Goal: Task Accomplishment & Management: Use online tool/utility

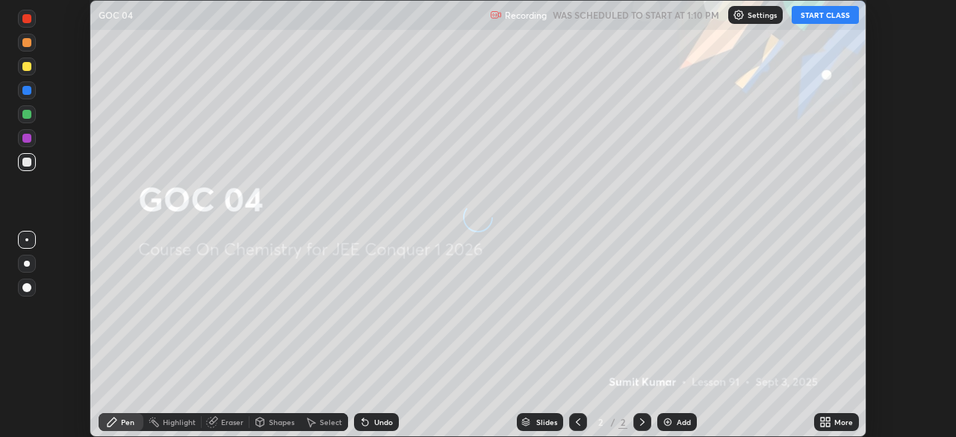
scroll to position [437, 955]
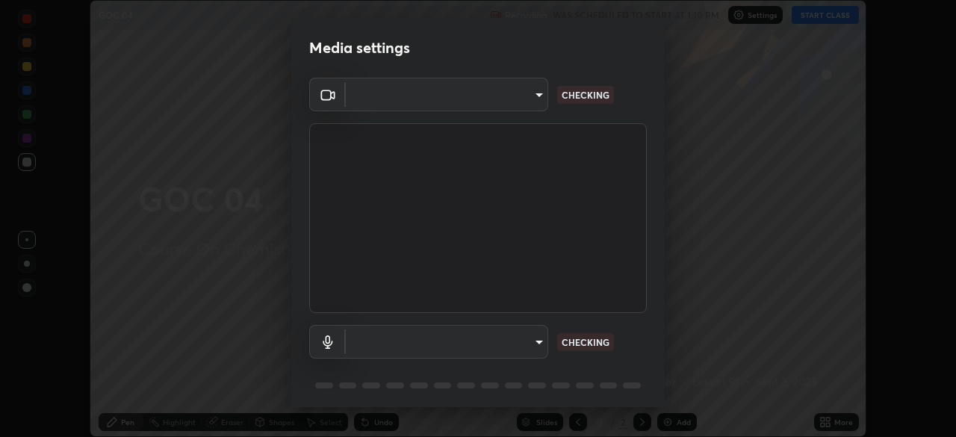
click at [470, 344] on body "Erase all GOC 04 Recording WAS SCHEDULED TO START AT 1:10 PM Settings START CLA…" at bounding box center [478, 218] width 956 height 437
type input "648abb19764dab56075ae6cd3c13843a59c6a2446ad08d27c5b482b977c15b1c"
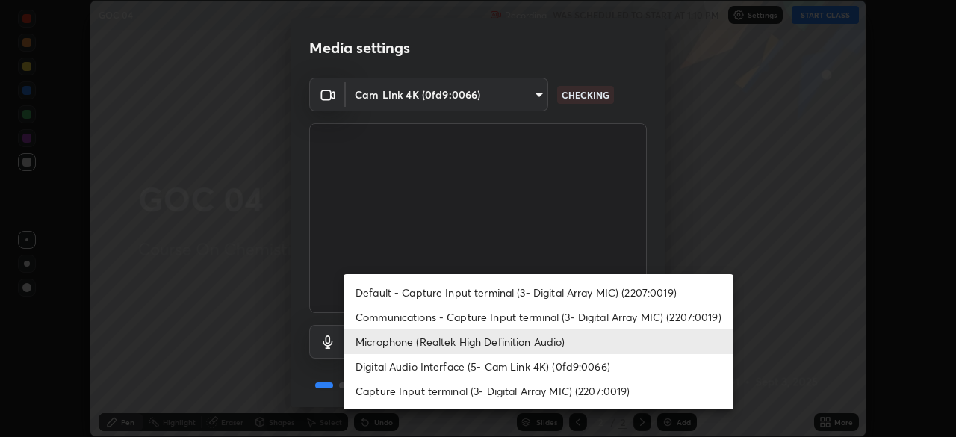
click at [412, 314] on li "Communications - Capture Input terminal (3- Digital Array MIC) (2207:0019)" at bounding box center [539, 317] width 390 height 25
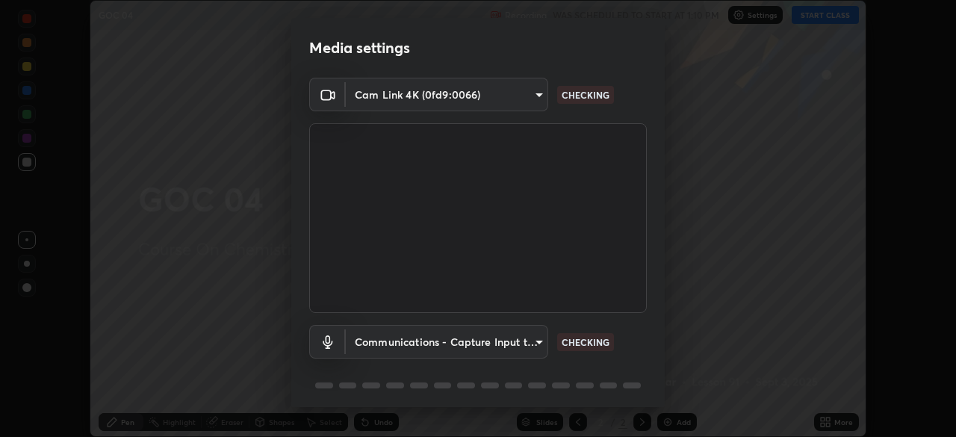
click at [456, 343] on body "Erase all GOC 04 Recording WAS SCHEDULED TO START AT 1:10 PM Settings START CLA…" at bounding box center [478, 218] width 956 height 437
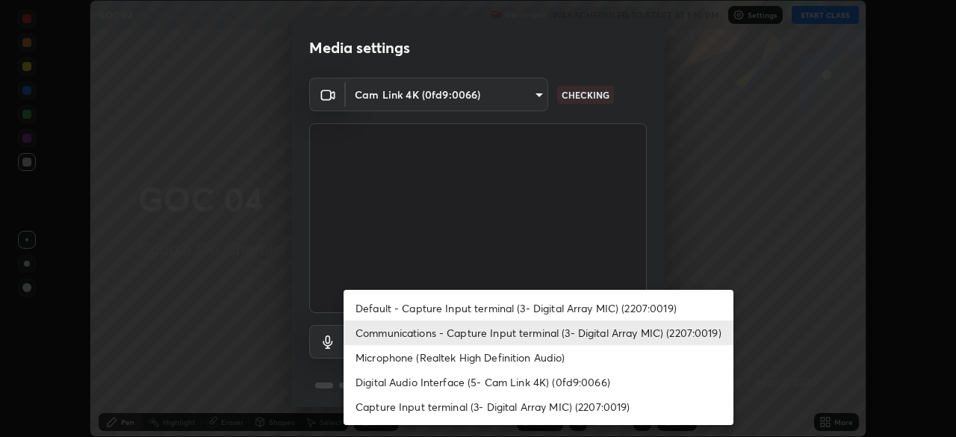
click at [394, 354] on li "Microphone (Realtek High Definition Audio)" at bounding box center [539, 357] width 390 height 25
type input "b3dda8ccbd2b4d053d4a4c97c5d72ae907560400f5a1cc2606ab3b09d1a93c05"
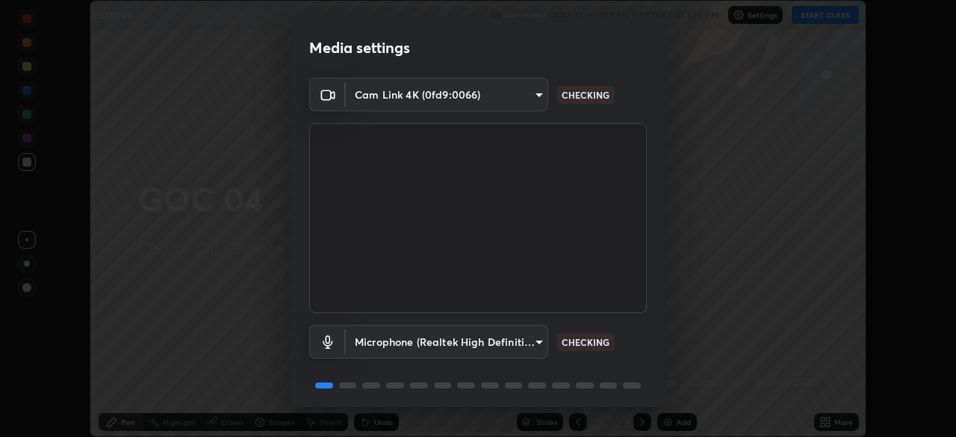
scroll to position [53, 0]
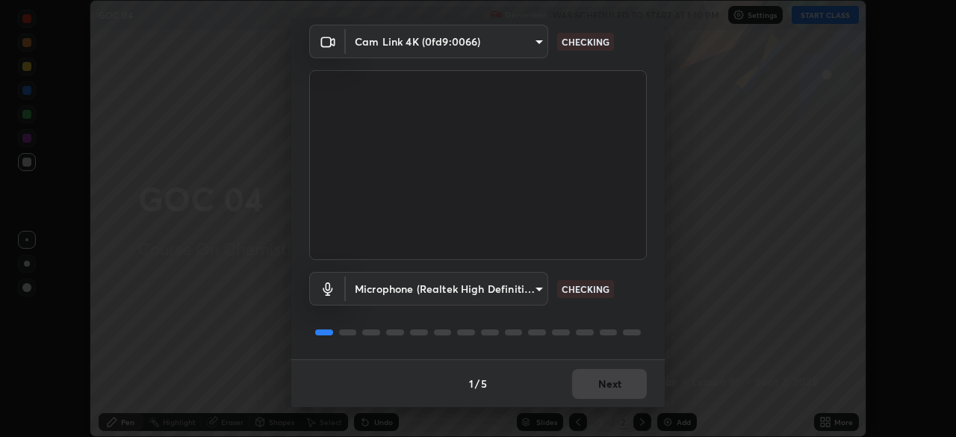
click at [582, 378] on div "1 / 5 Next" at bounding box center [477, 383] width 373 height 48
click at [586, 376] on div "1 / 5 Next" at bounding box center [477, 383] width 373 height 48
click at [593, 380] on div "1 / 5 Next" at bounding box center [477, 383] width 373 height 48
click at [603, 380] on div "1 / 5 Next" at bounding box center [477, 383] width 373 height 48
click at [602, 382] on div "1 / 5 Next" at bounding box center [477, 383] width 373 height 48
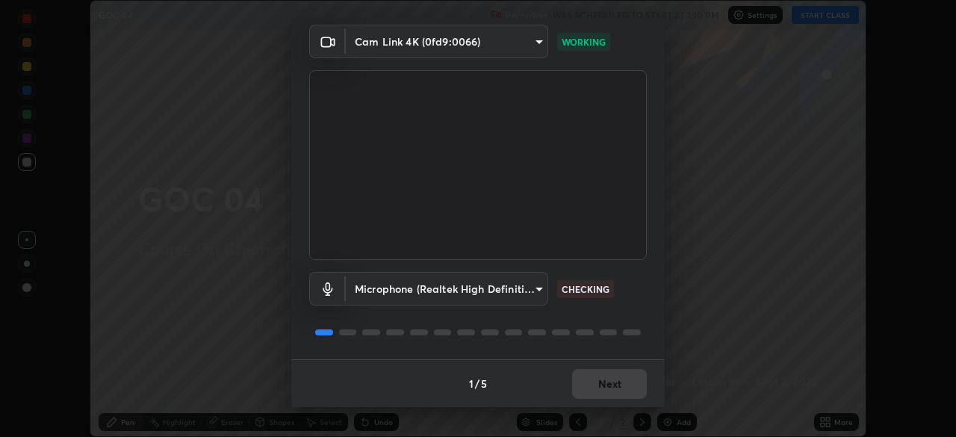
click at [605, 382] on div "1 / 5 Next" at bounding box center [477, 383] width 373 height 48
click at [606, 383] on div "1 / 5 Next" at bounding box center [477, 383] width 373 height 48
click at [607, 382] on button "Next" at bounding box center [609, 384] width 75 height 30
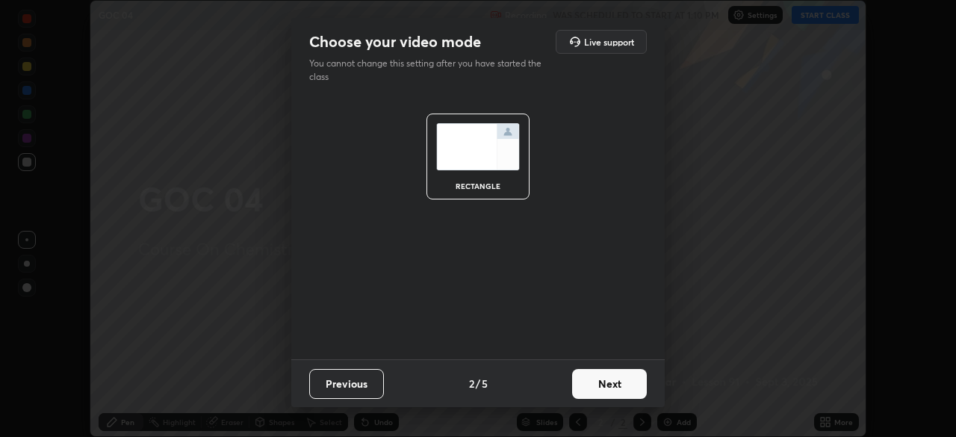
click at [635, 387] on button "Next" at bounding box center [609, 384] width 75 height 30
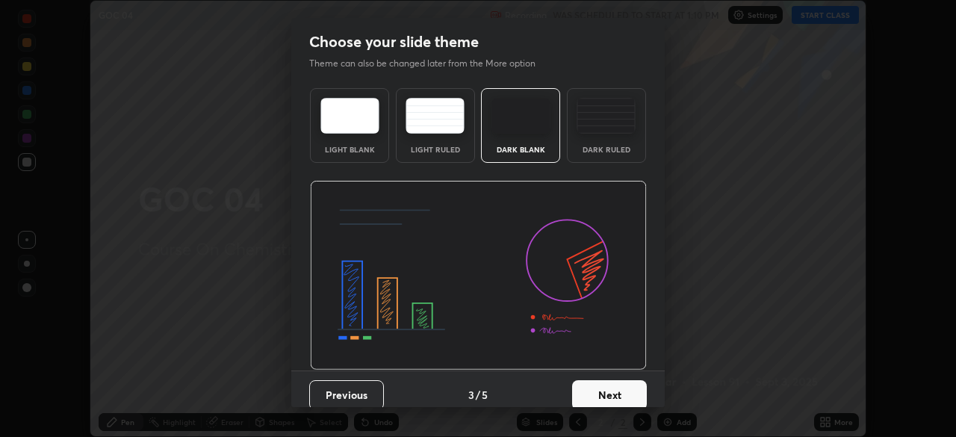
click at [640, 382] on button "Next" at bounding box center [609, 395] width 75 height 30
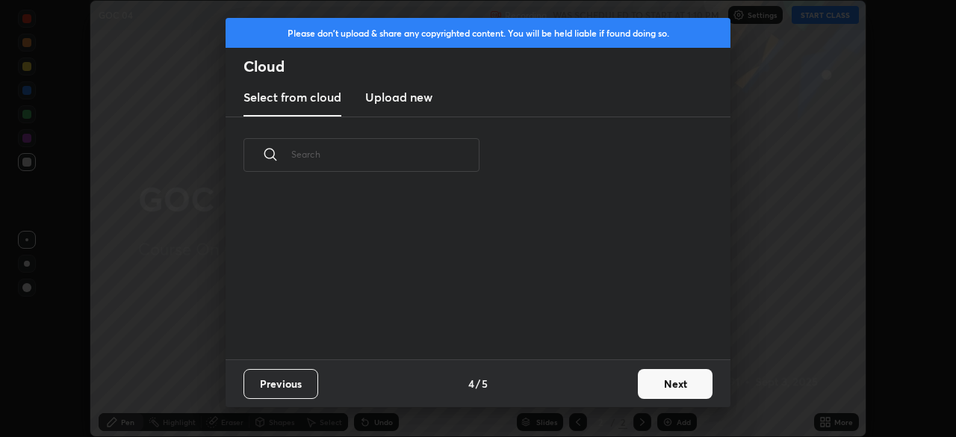
click at [636, 391] on div "Previous 4 / 5 Next" at bounding box center [478, 383] width 505 height 48
click at [662, 380] on button "Next" at bounding box center [675, 384] width 75 height 30
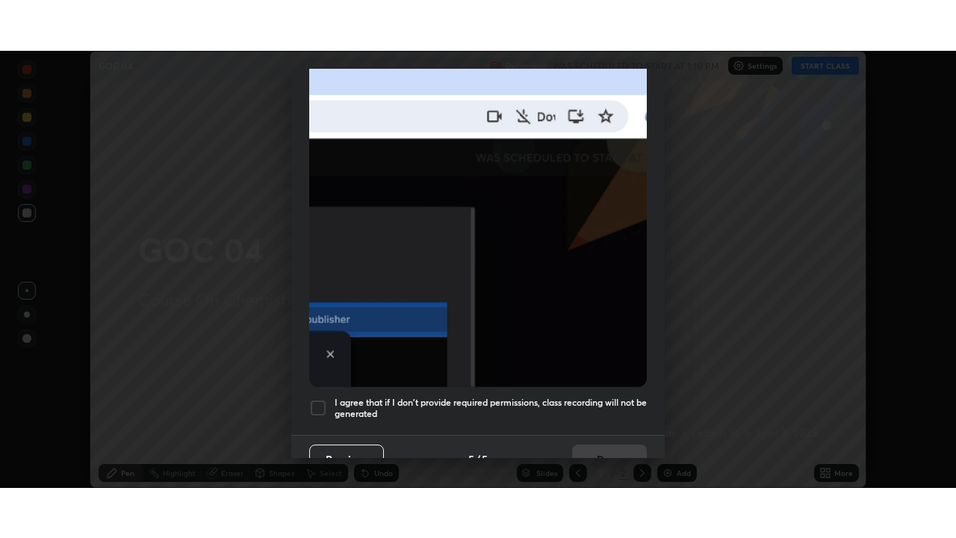
scroll to position [358, 0]
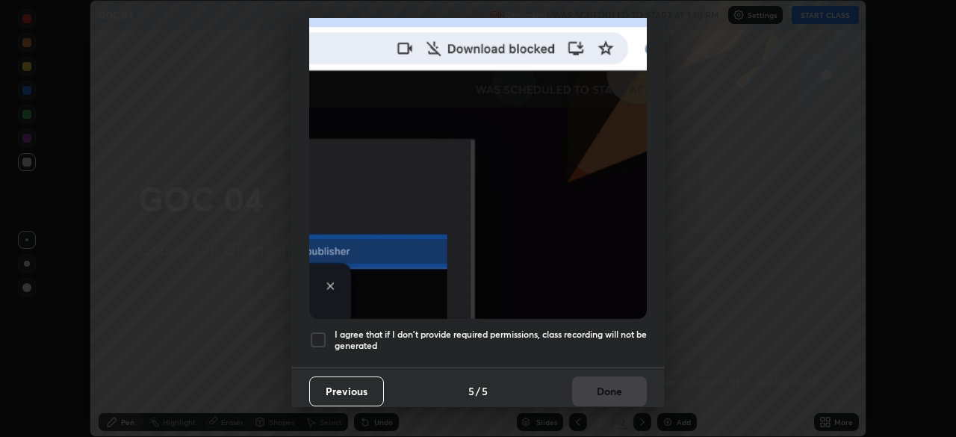
click at [319, 333] on div at bounding box center [318, 340] width 18 height 18
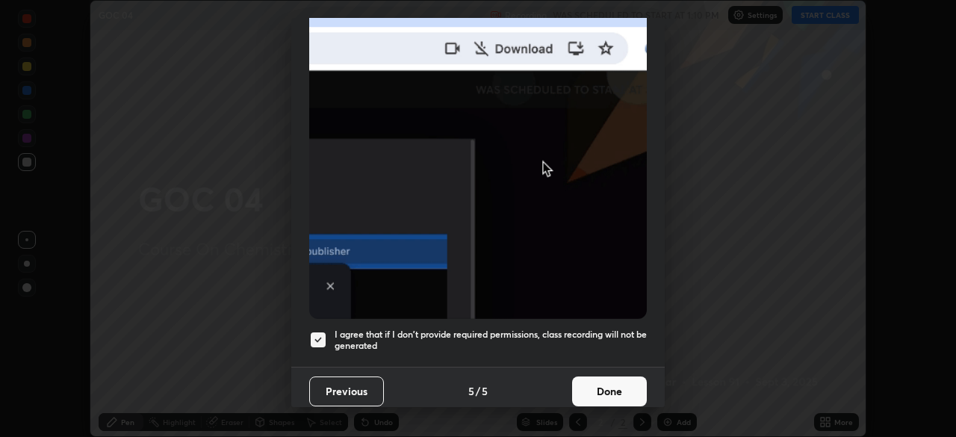
click at [587, 379] on button "Done" at bounding box center [609, 391] width 75 height 30
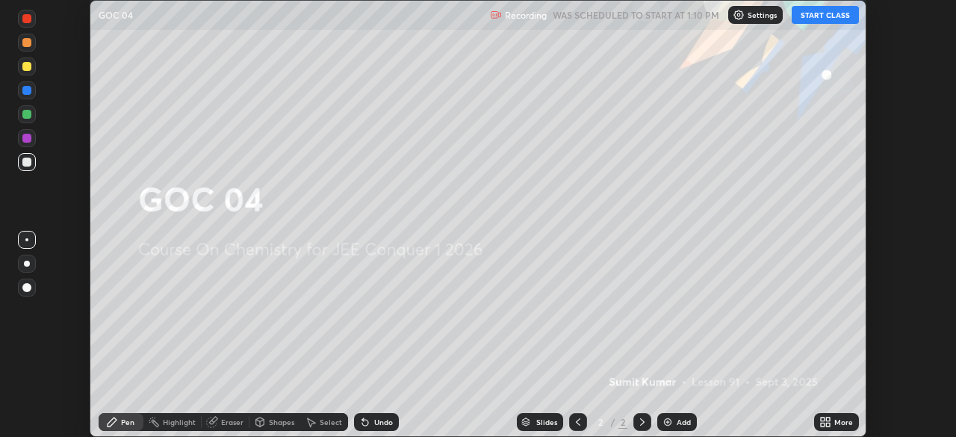
click at [667, 426] on img at bounding box center [668, 422] width 12 height 12
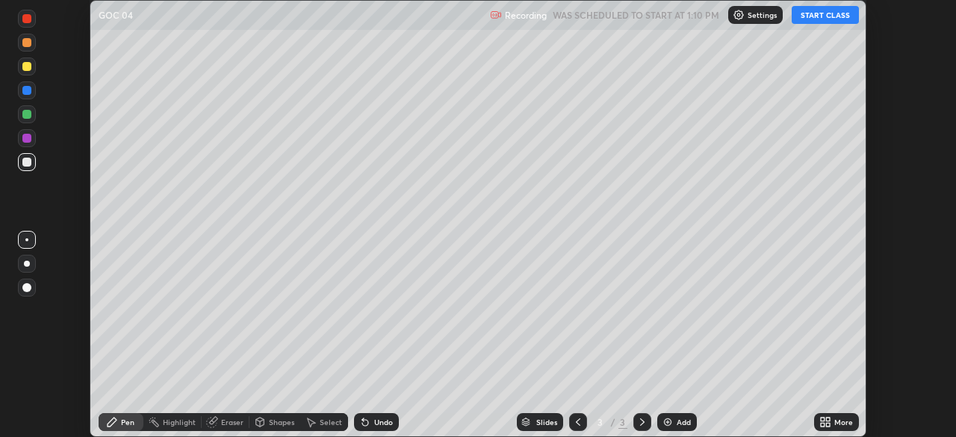
click at [822, 18] on button "START CLASS" at bounding box center [825, 15] width 67 height 18
click at [822, 421] on icon at bounding box center [823, 420] width 4 height 4
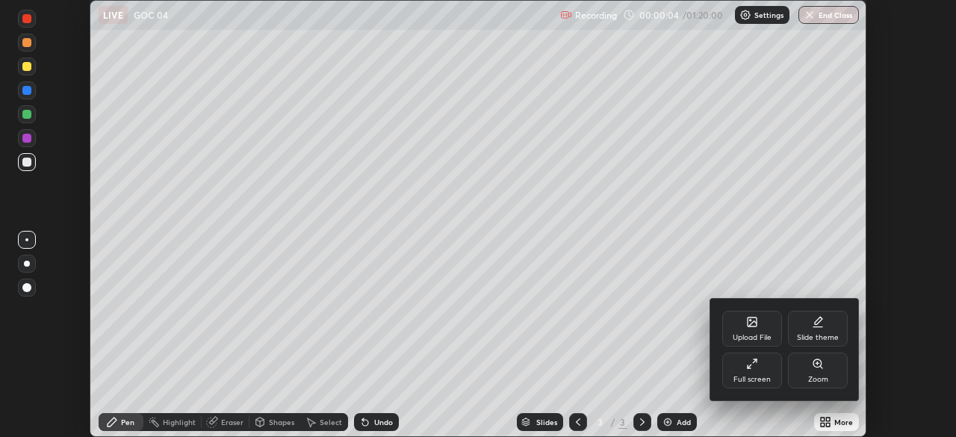
click at [752, 374] on div "Full screen" at bounding box center [752, 371] width 60 height 36
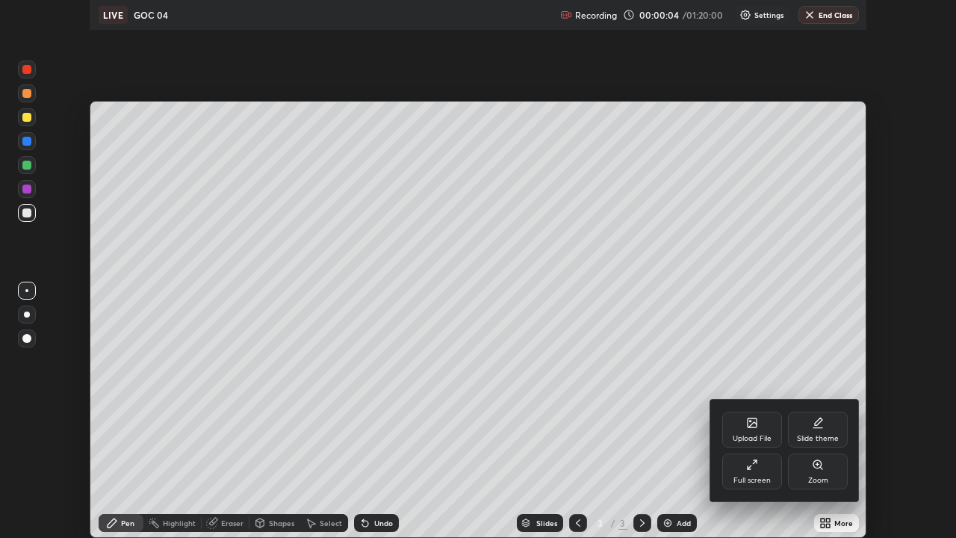
scroll to position [538, 956]
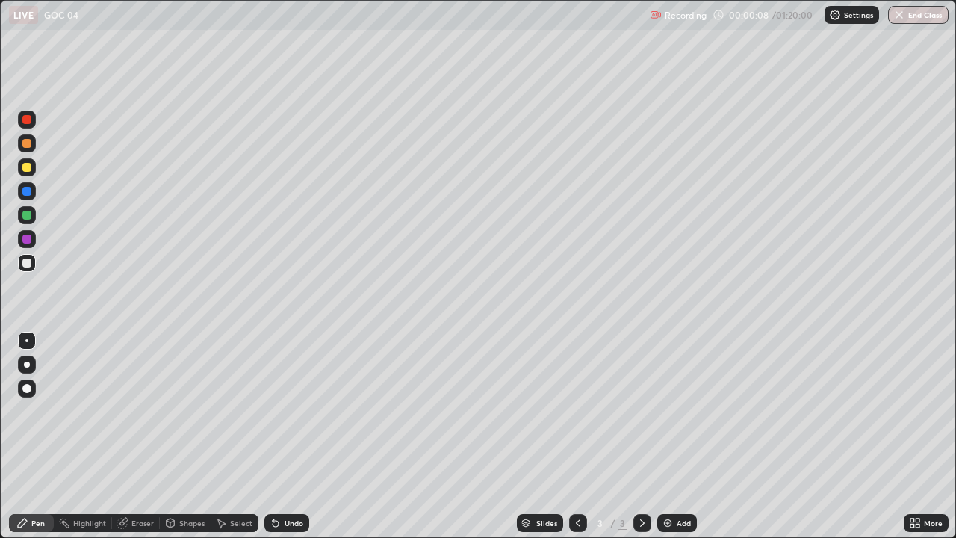
click at [28, 148] on div at bounding box center [27, 143] width 18 height 18
click at [18, 126] on div at bounding box center [27, 120] width 18 height 24
click at [22, 216] on div at bounding box center [26, 215] width 9 height 9
click at [0, 149] on div "Setting up your live class" at bounding box center [478, 269] width 956 height 538
click at [34, 261] on div at bounding box center [27, 263] width 18 height 18
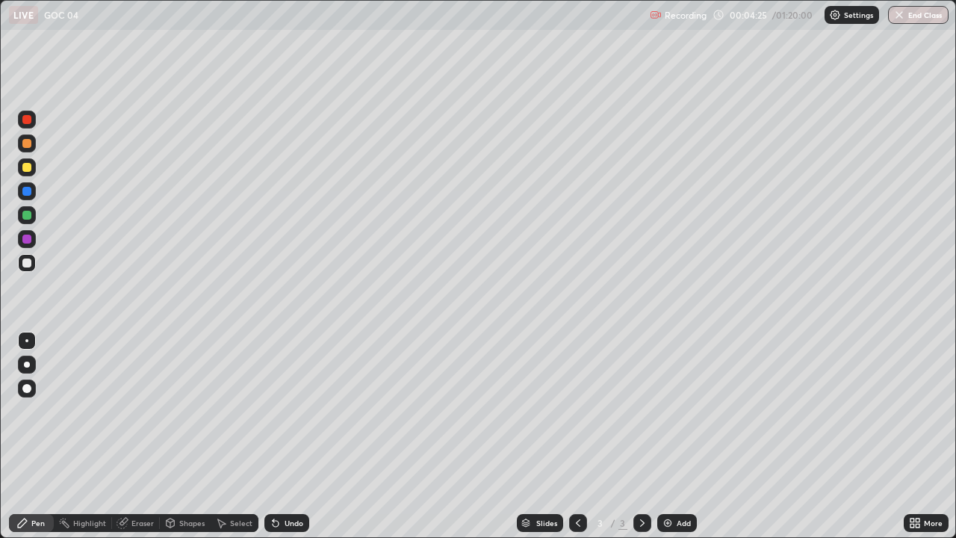
click at [19, 236] on div at bounding box center [27, 239] width 18 height 18
click at [665, 436] on img at bounding box center [668, 523] width 12 height 12
click at [45, 9] on p "GOC 04" at bounding box center [61, 15] width 34 height 12
click at [56, 24] on div "LIVE GOC 04" at bounding box center [326, 15] width 635 height 30
click at [19, 167] on div at bounding box center [27, 167] width 18 height 18
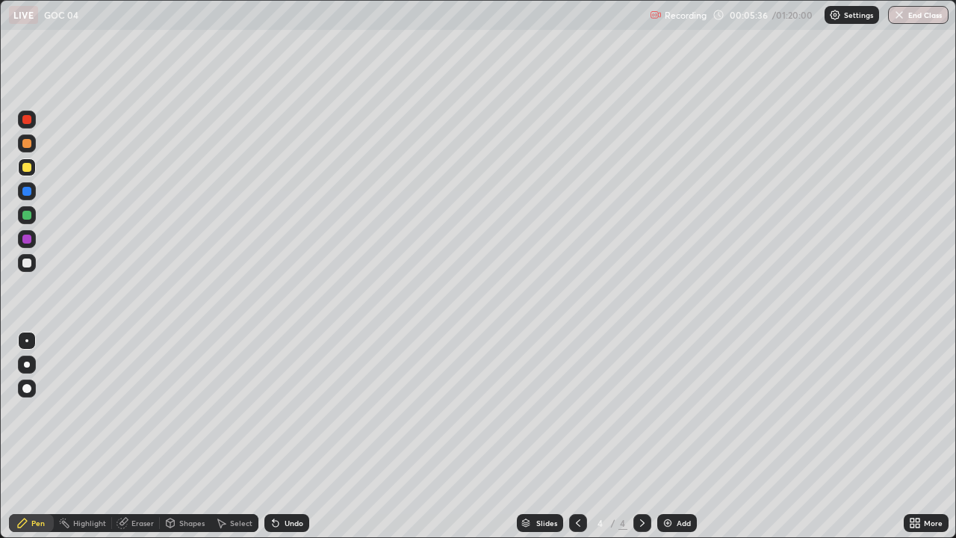
click at [577, 436] on icon at bounding box center [578, 523] width 12 height 12
click at [640, 436] on icon at bounding box center [642, 523] width 12 height 12
click at [569, 436] on div at bounding box center [578, 523] width 18 height 18
click at [641, 436] on icon at bounding box center [642, 523] width 12 height 12
click at [21, 217] on div at bounding box center [27, 215] width 18 height 18
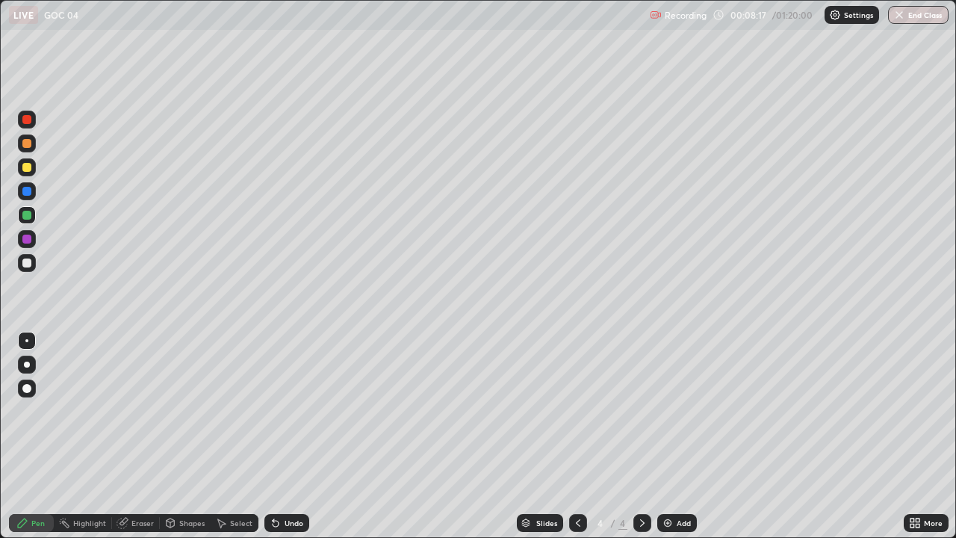
click at [28, 170] on div at bounding box center [26, 167] width 9 height 9
click at [577, 436] on icon at bounding box center [578, 523] width 12 height 12
click at [646, 436] on div at bounding box center [642, 523] width 18 height 18
click at [673, 436] on div "Add" at bounding box center [677, 523] width 40 height 18
click at [28, 125] on div at bounding box center [27, 120] width 18 height 18
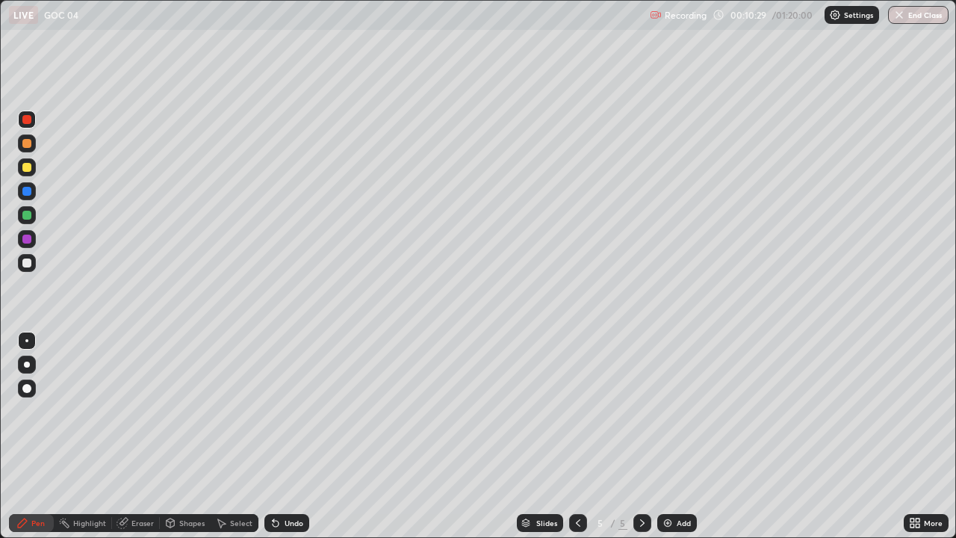
click at [18, 171] on div at bounding box center [27, 167] width 18 height 18
click at [576, 436] on icon at bounding box center [578, 522] width 4 height 7
click at [576, 436] on icon at bounding box center [578, 523] width 12 height 12
click at [640, 436] on icon at bounding box center [642, 523] width 12 height 12
click at [642, 436] on icon at bounding box center [642, 523] width 12 height 12
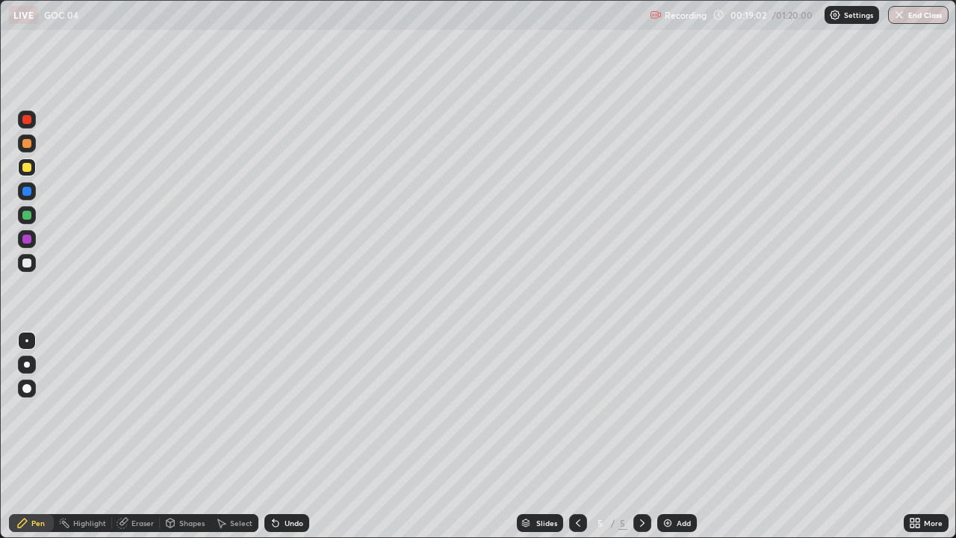
click at [28, 263] on div at bounding box center [26, 262] width 9 height 9
click at [664, 436] on img at bounding box center [668, 523] width 12 height 12
click at [19, 127] on div at bounding box center [27, 120] width 18 height 24
click at [21, 170] on div at bounding box center [27, 167] width 18 height 18
click at [273, 436] on icon at bounding box center [276, 524] width 6 height 6
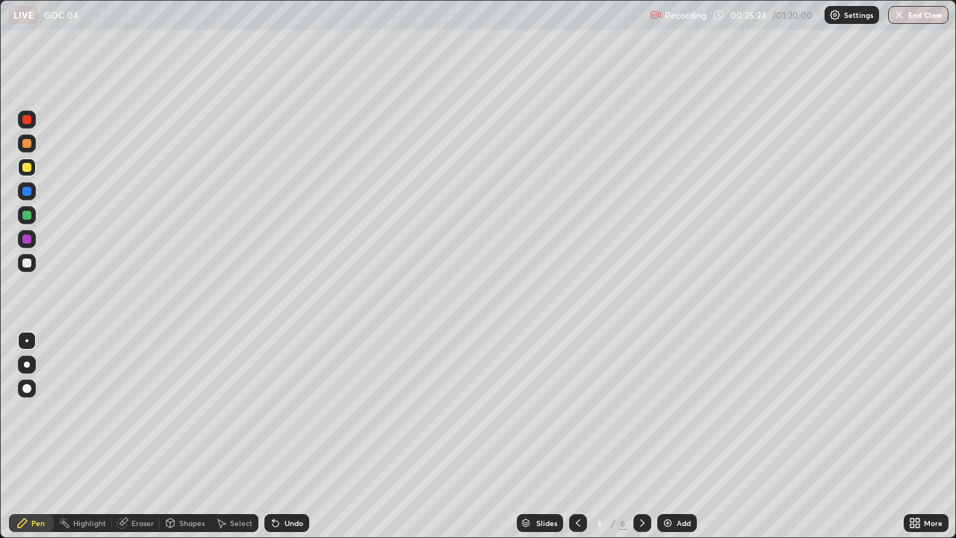
click at [21, 121] on div at bounding box center [27, 120] width 18 height 18
click at [21, 214] on div at bounding box center [27, 215] width 18 height 18
click at [25, 167] on div at bounding box center [26, 167] width 9 height 9
click at [19, 214] on div at bounding box center [27, 215] width 18 height 18
click at [667, 436] on img at bounding box center [668, 523] width 12 height 12
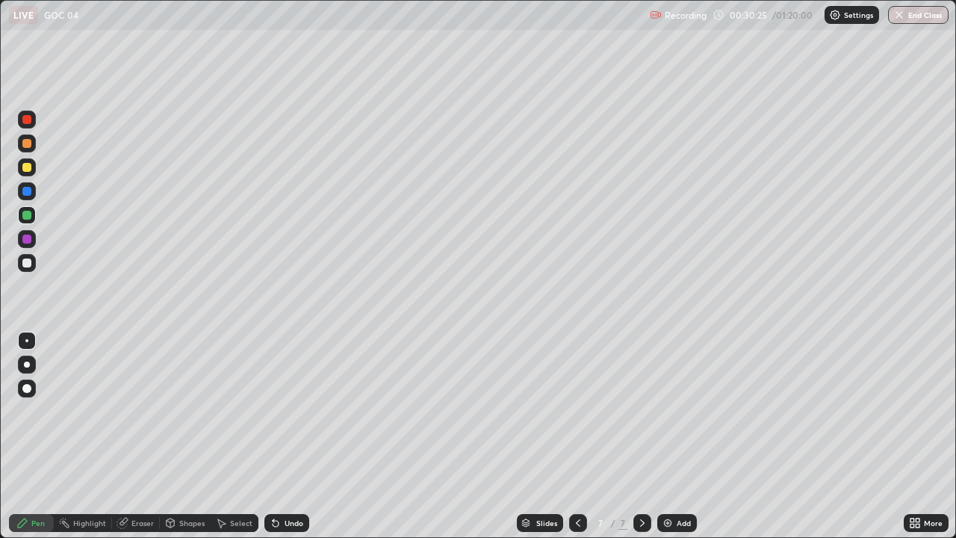
click at [25, 120] on div at bounding box center [26, 119] width 9 height 9
click at [21, 214] on div at bounding box center [27, 215] width 18 height 18
click at [273, 436] on icon at bounding box center [273, 519] width 1 height 1
click at [21, 123] on div at bounding box center [27, 120] width 18 height 18
click at [25, 166] on div at bounding box center [26, 167] width 9 height 9
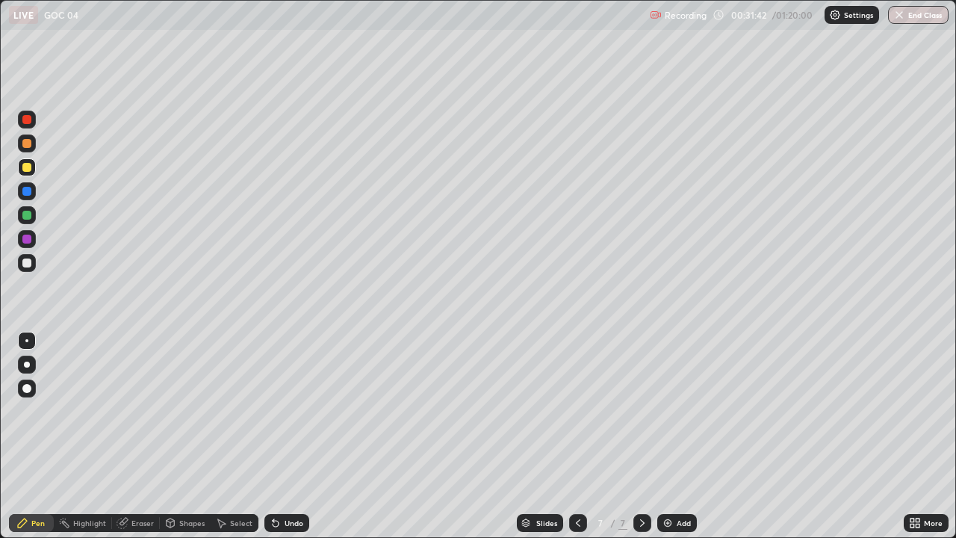
click at [21, 261] on div at bounding box center [27, 263] width 18 height 18
click at [28, 239] on div at bounding box center [26, 239] width 9 height 9
click at [26, 242] on div at bounding box center [26, 239] width 9 height 9
click at [25, 196] on div at bounding box center [27, 191] width 18 height 18
click at [127, 436] on icon at bounding box center [123, 523] width 12 height 12
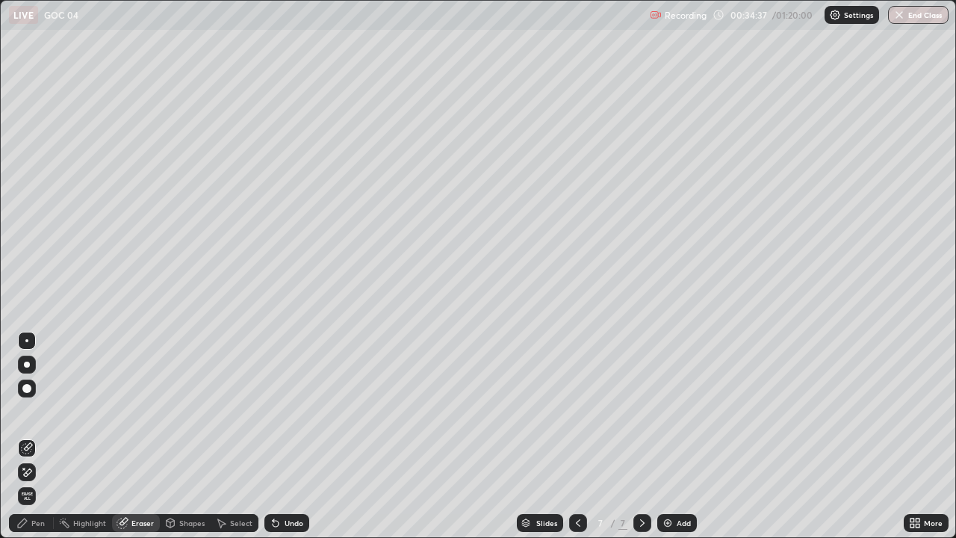
click at [42, 436] on div "Pen" at bounding box center [37, 522] width 13 height 7
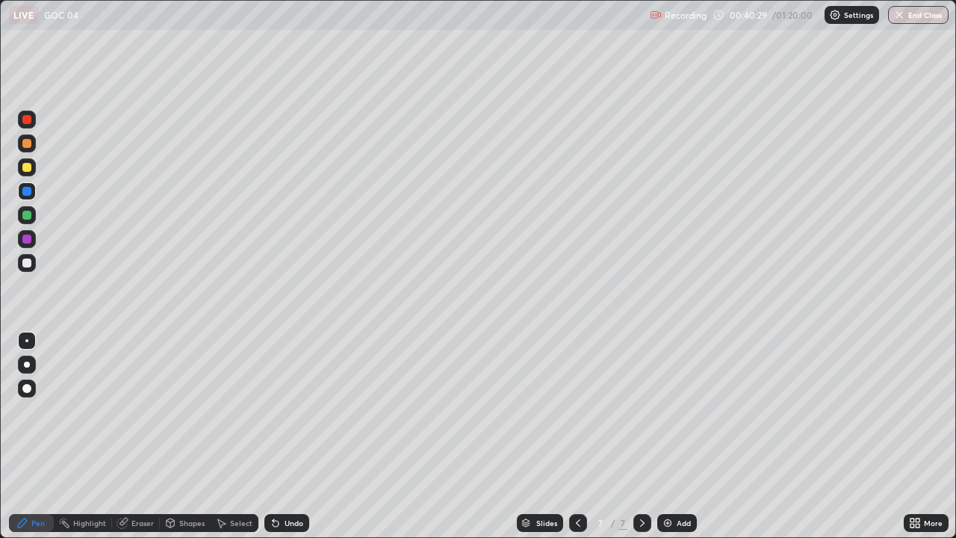
click at [22, 173] on div at bounding box center [27, 167] width 18 height 18
click at [577, 436] on icon at bounding box center [578, 523] width 12 height 12
click at [640, 436] on icon at bounding box center [642, 522] width 4 height 7
click at [25, 216] on div at bounding box center [26, 215] width 9 height 9
click at [28, 118] on div at bounding box center [26, 119] width 9 height 9
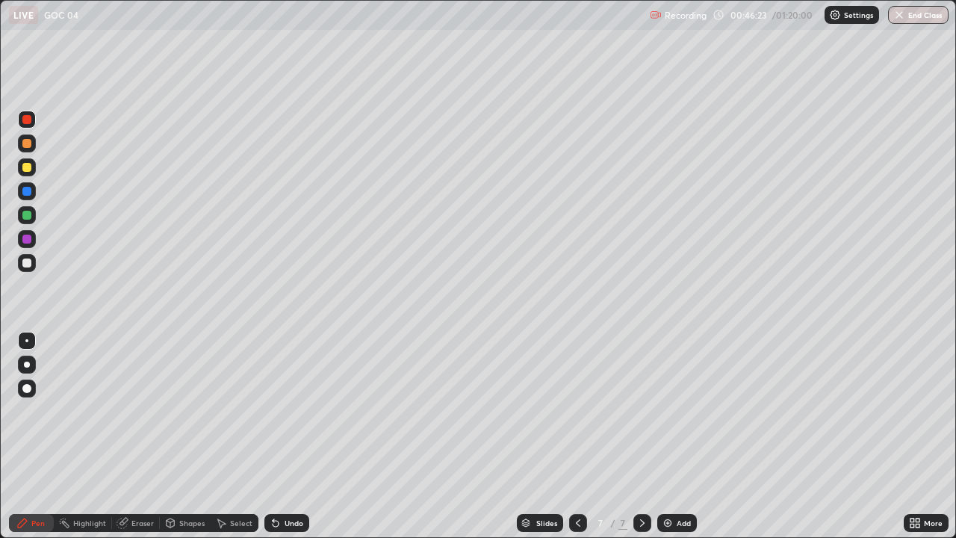
click at [670, 436] on img at bounding box center [668, 523] width 12 height 12
click at [23, 211] on div at bounding box center [27, 215] width 18 height 18
click at [440, 436] on div "Slides 8 / 8 Add" at bounding box center [606, 523] width 595 height 30
click at [670, 436] on img at bounding box center [668, 523] width 12 height 12
click at [569, 436] on div at bounding box center [578, 523] width 18 height 30
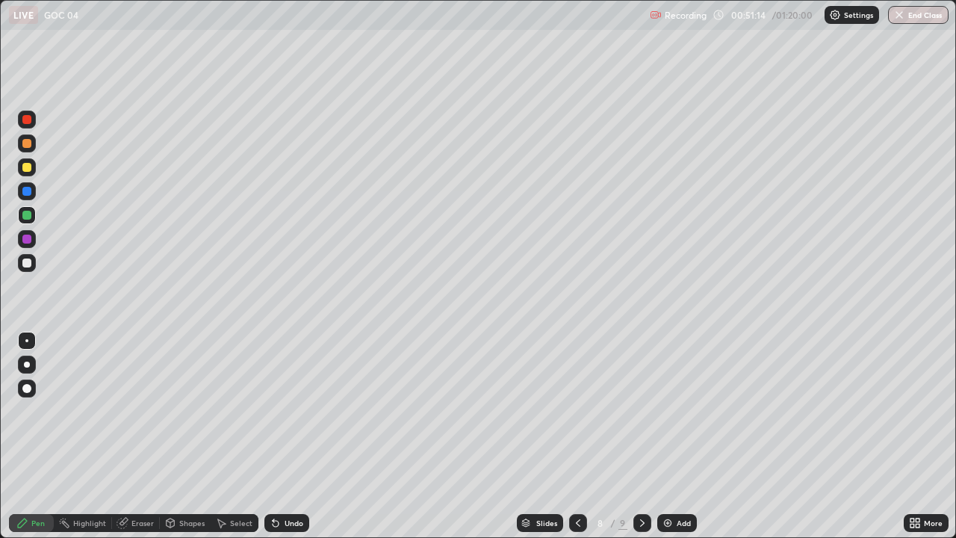
click at [640, 436] on icon at bounding box center [642, 523] width 12 height 12
click at [19, 125] on div at bounding box center [27, 120] width 18 height 18
click at [26, 241] on div at bounding box center [26, 239] width 9 height 9
click at [19, 166] on div at bounding box center [27, 167] width 18 height 18
click at [25, 215] on div at bounding box center [26, 215] width 9 height 9
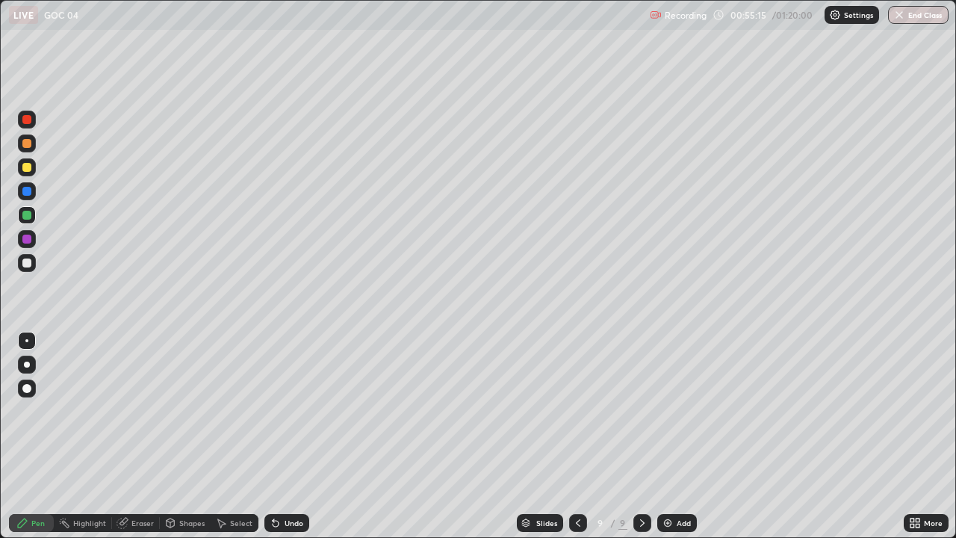
click at [666, 436] on img at bounding box center [668, 523] width 12 height 12
click at [577, 436] on icon at bounding box center [577, 523] width 12 height 12
click at [641, 436] on icon at bounding box center [642, 523] width 12 height 12
click at [22, 144] on div at bounding box center [27, 143] width 18 height 18
click at [273, 436] on icon at bounding box center [276, 524] width 6 height 6
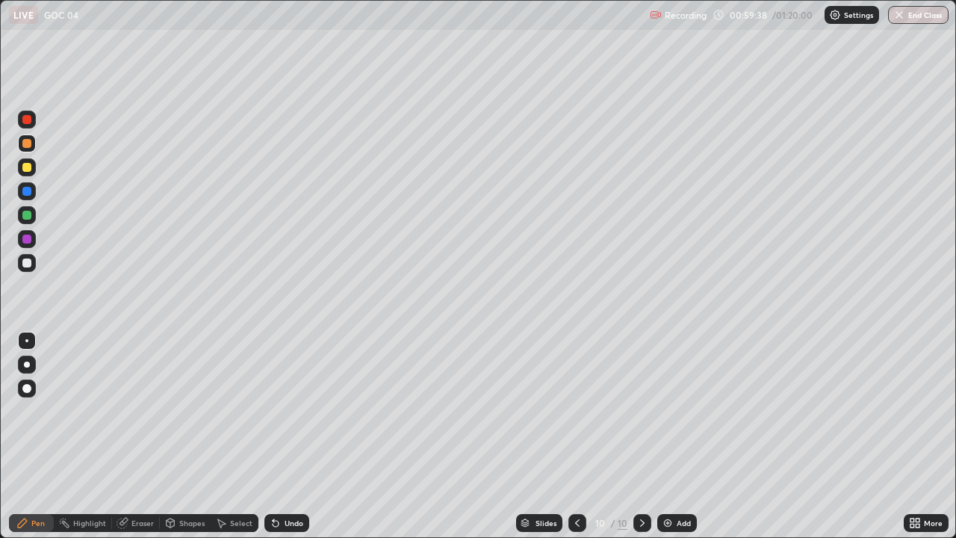
click at [20, 166] on div at bounding box center [27, 167] width 18 height 18
click at [19, 127] on div at bounding box center [27, 120] width 18 height 24
click at [664, 436] on img at bounding box center [668, 523] width 12 height 12
click at [21, 218] on div at bounding box center [27, 215] width 18 height 18
click at [665, 436] on img at bounding box center [668, 523] width 12 height 12
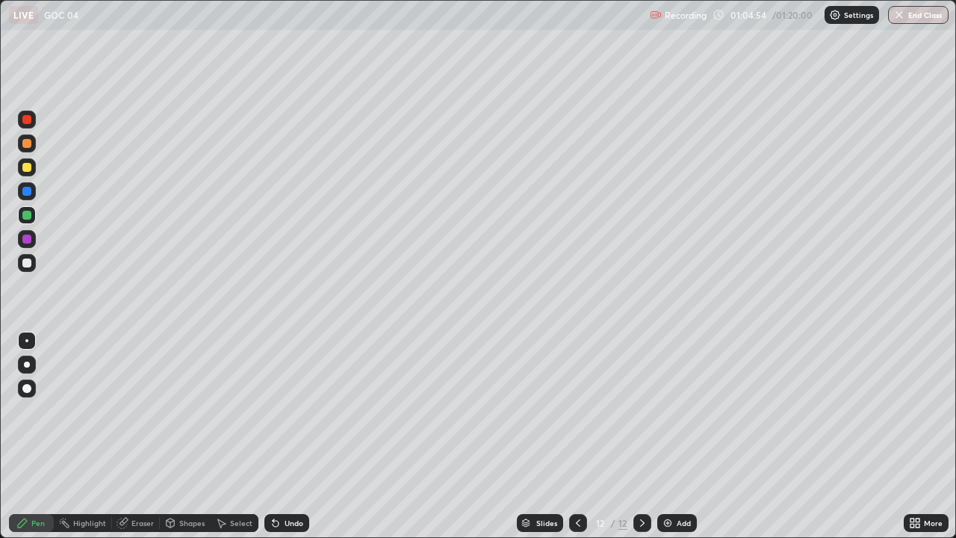
click at [18, 169] on div at bounding box center [27, 167] width 18 height 18
click at [273, 436] on icon at bounding box center [276, 524] width 6 height 6
click at [18, 214] on div at bounding box center [27, 215] width 18 height 18
click at [19, 121] on div at bounding box center [27, 120] width 18 height 18
click at [28, 263] on div at bounding box center [26, 262] width 9 height 9
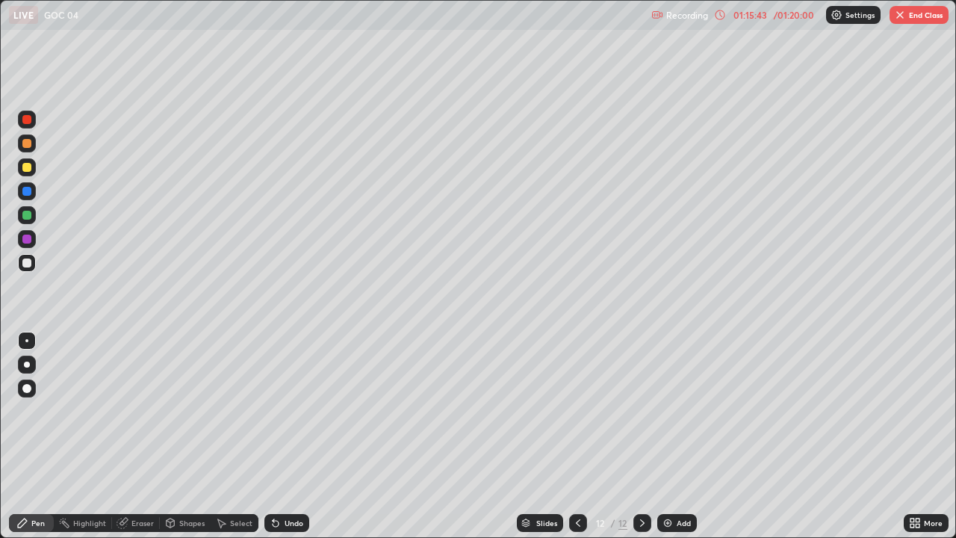
click at [668, 436] on img at bounding box center [668, 523] width 12 height 12
click at [577, 436] on icon at bounding box center [578, 523] width 12 height 12
click at [641, 436] on icon at bounding box center [642, 523] width 12 height 12
click at [899, 17] on img "button" at bounding box center [900, 15] width 12 height 12
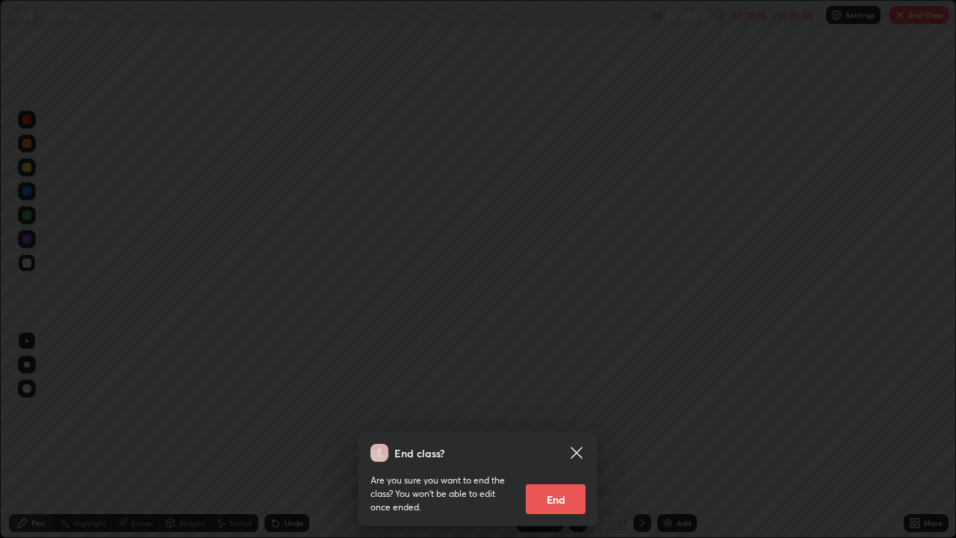
click at [560, 436] on button "End" at bounding box center [556, 499] width 60 height 30
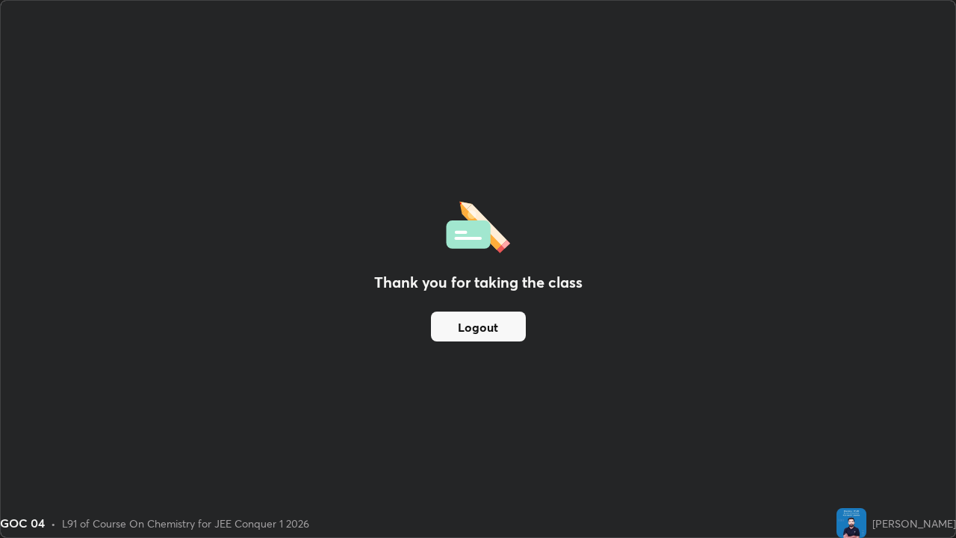
click at [480, 324] on button "Logout" at bounding box center [478, 326] width 95 height 30
